Goal: Find specific page/section: Find specific page/section

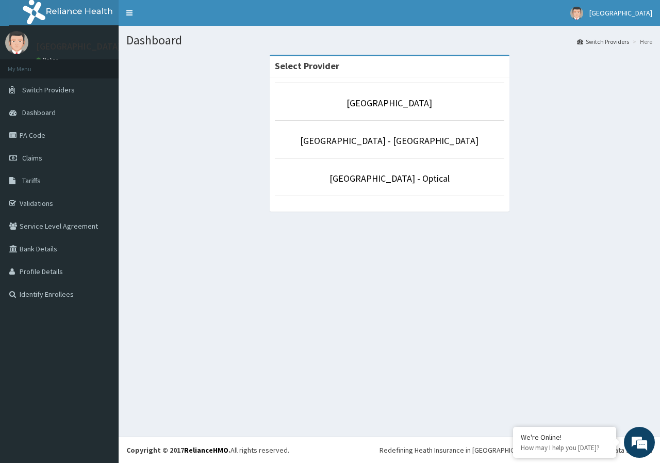
click at [395, 154] on li "[GEOGRAPHIC_DATA] - [GEOGRAPHIC_DATA]" at bounding box center [390, 139] width 230 height 38
click at [392, 142] on link "[GEOGRAPHIC_DATA] - [GEOGRAPHIC_DATA]" at bounding box center [389, 141] width 178 height 12
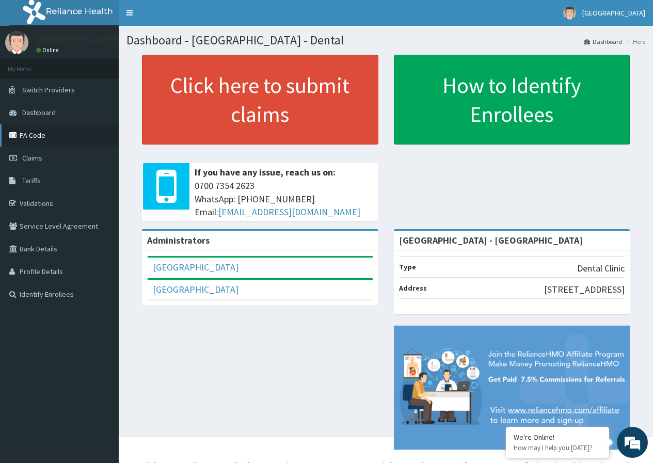
click at [28, 139] on link "PA Code" at bounding box center [59, 135] width 119 height 23
